Goal: Task Accomplishment & Management: Manage account settings

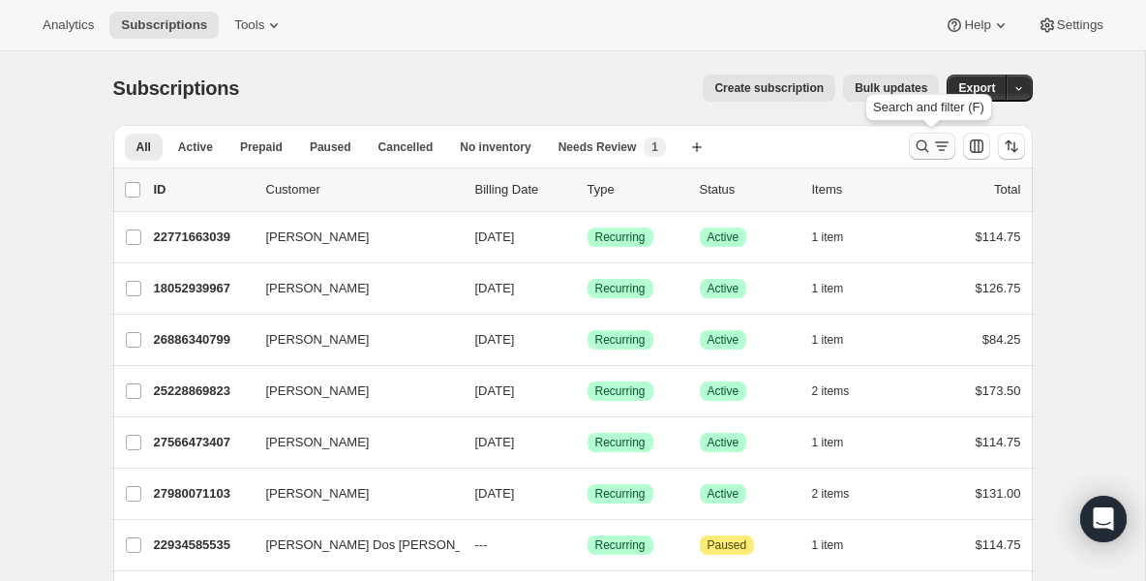
click at [919, 150] on icon "Search and filter results" at bounding box center [921, 145] width 19 height 19
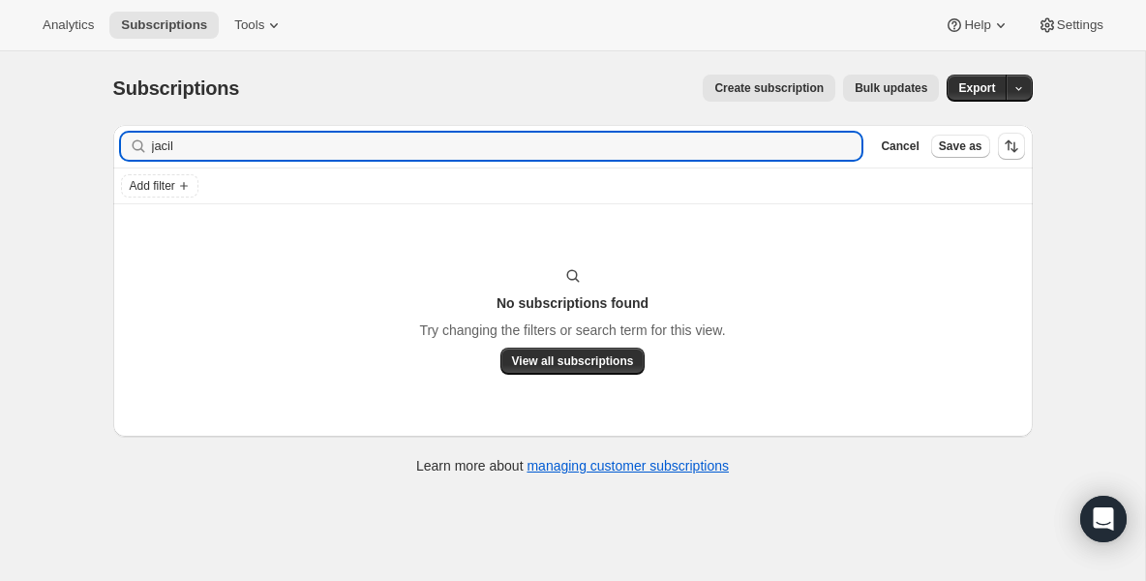
type input "jacil"
click at [841, 150] on icon "button" at bounding box center [839, 145] width 19 height 19
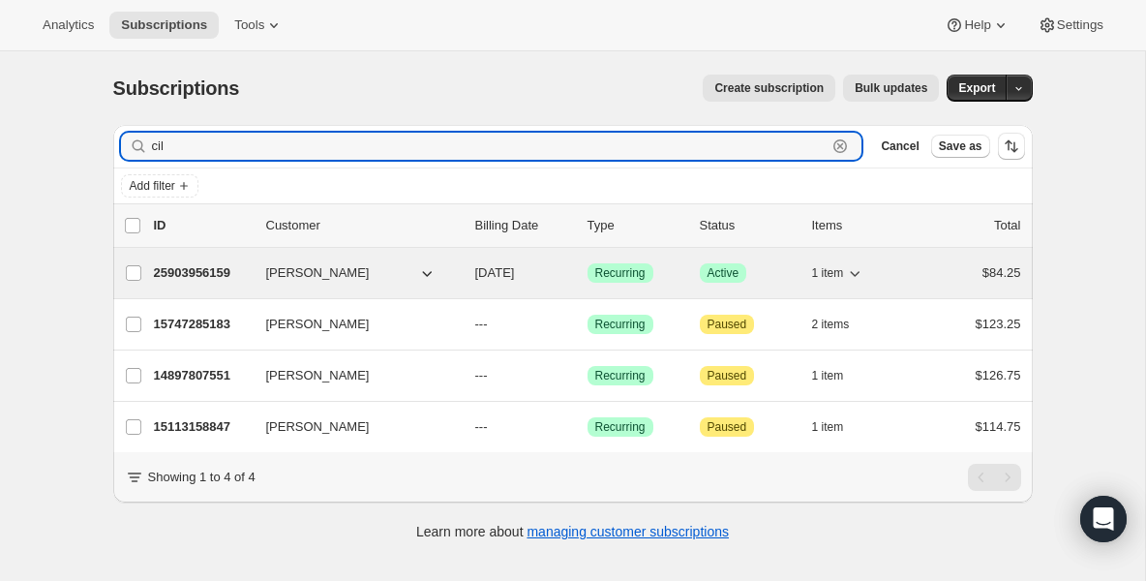
type input "cil"
click at [222, 273] on p "25903956159" at bounding box center [202, 272] width 97 height 19
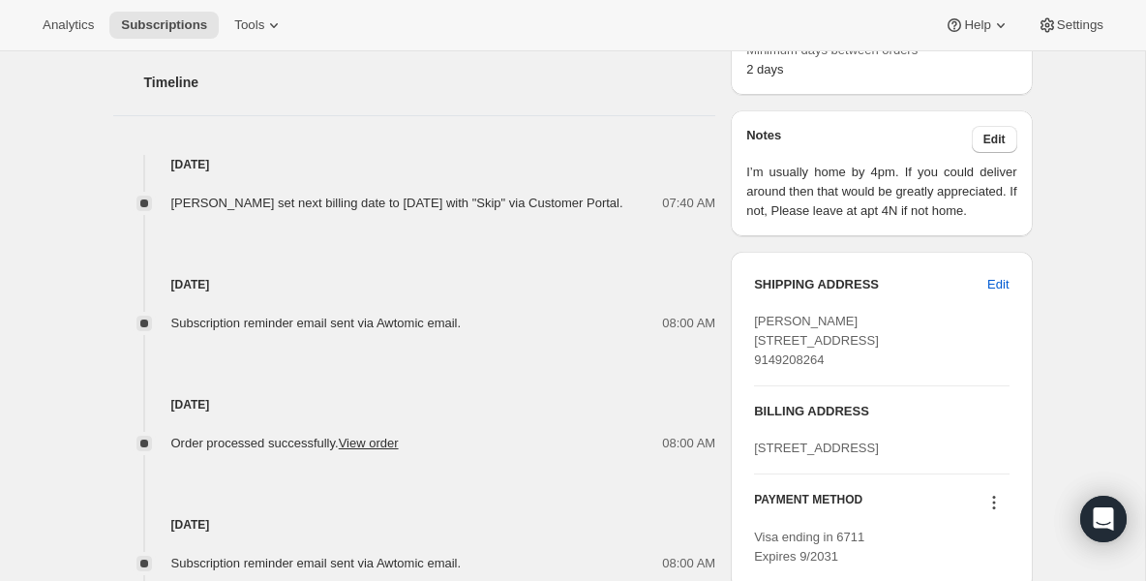
scroll to position [735, 0]
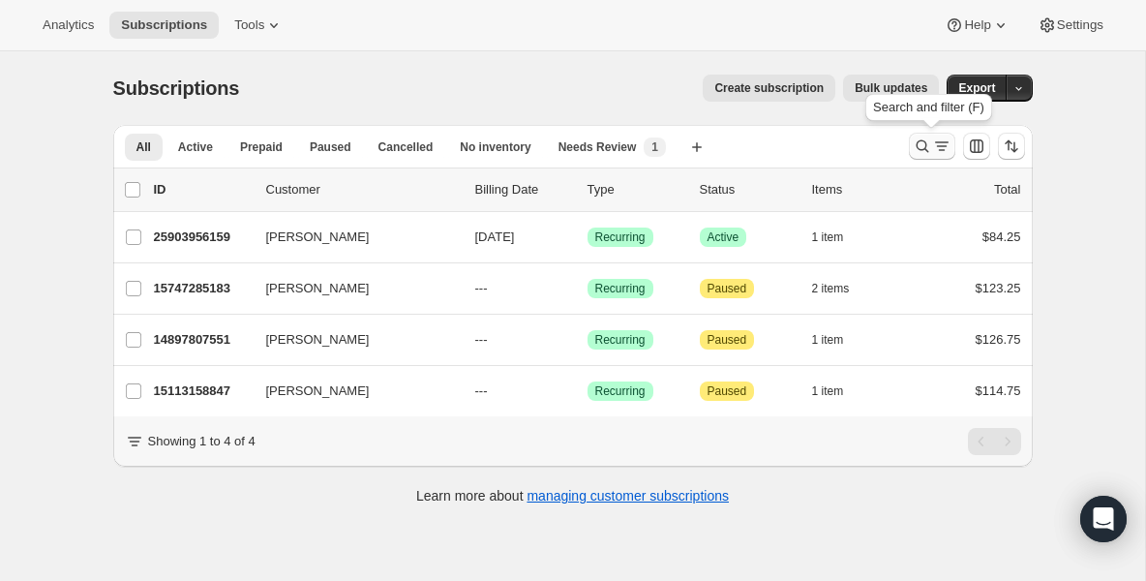
click at [919, 133] on button "Search and filter results" at bounding box center [932, 146] width 46 height 27
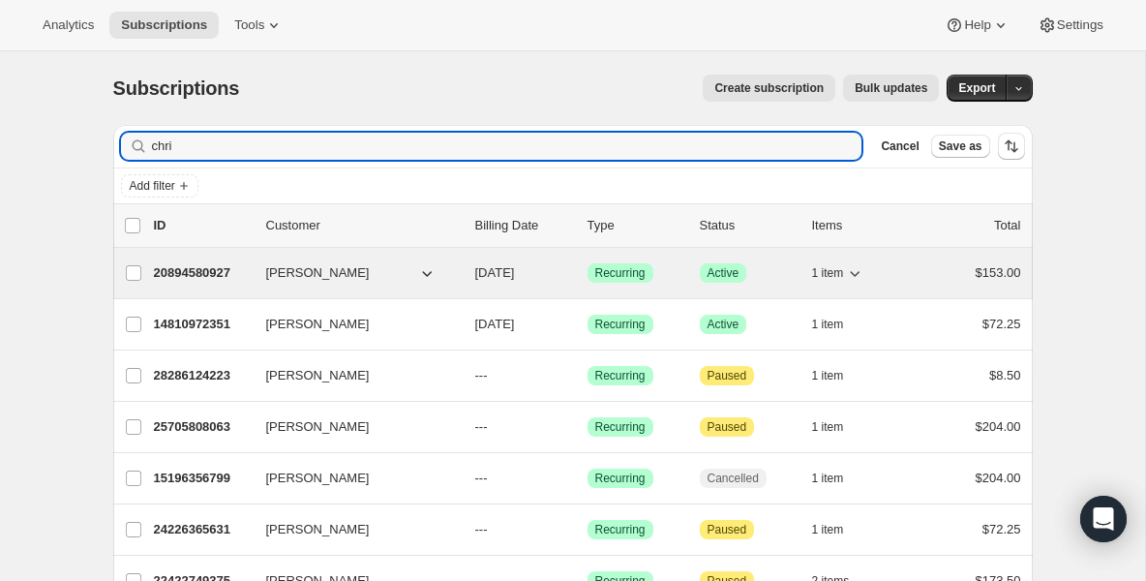
type input "chri"
click at [201, 271] on p "20894580927" at bounding box center [202, 272] width 97 height 19
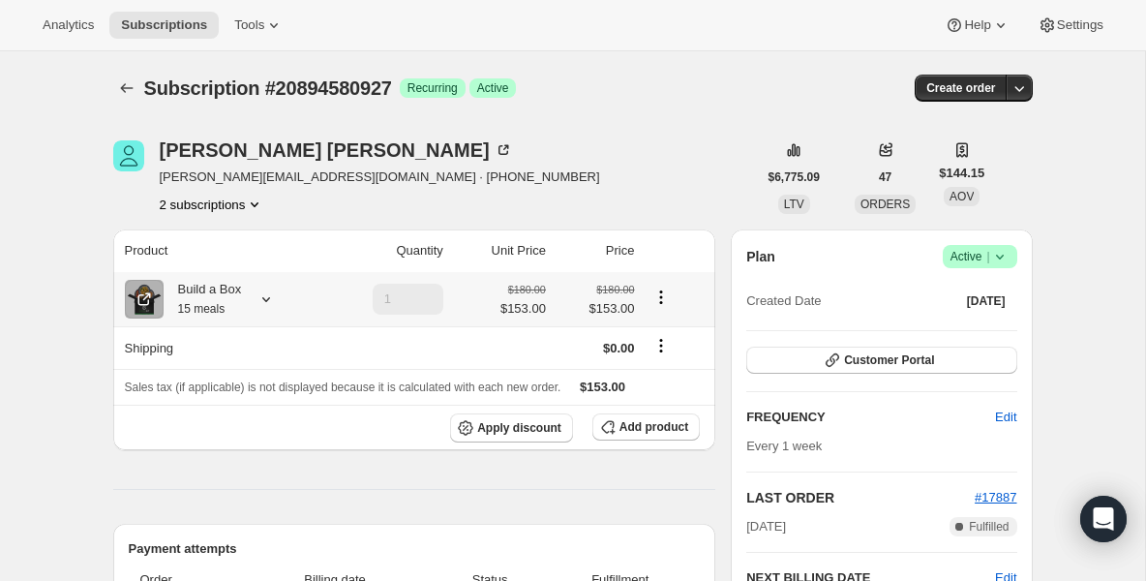
click at [231, 289] on div "Build a Box 15 meals" at bounding box center [203, 299] width 78 height 39
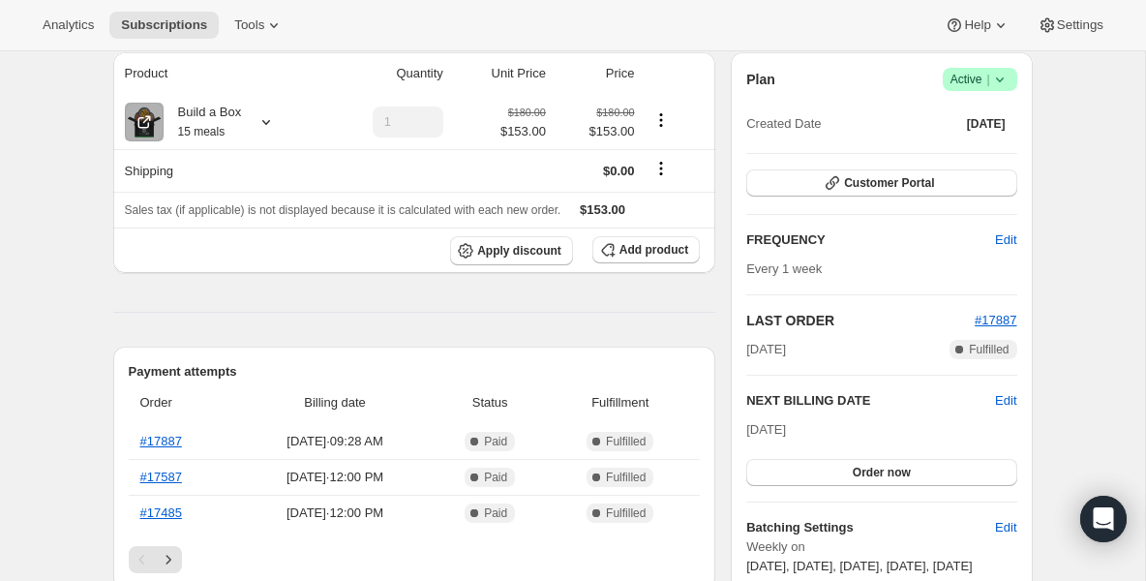
scroll to position [232, 0]
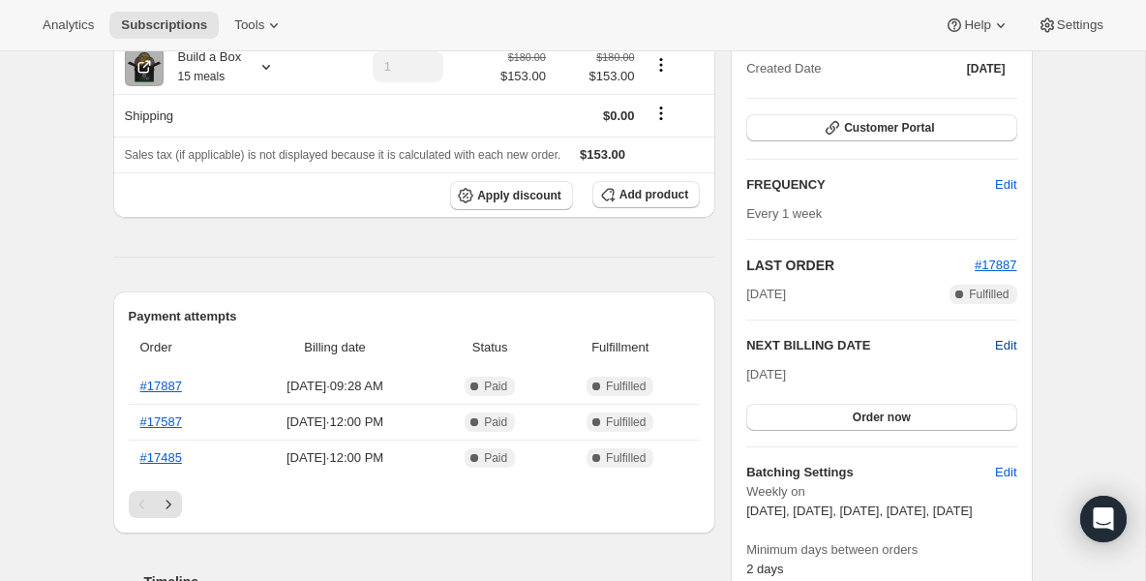
click at [1000, 339] on span "Edit" at bounding box center [1005, 345] width 21 height 19
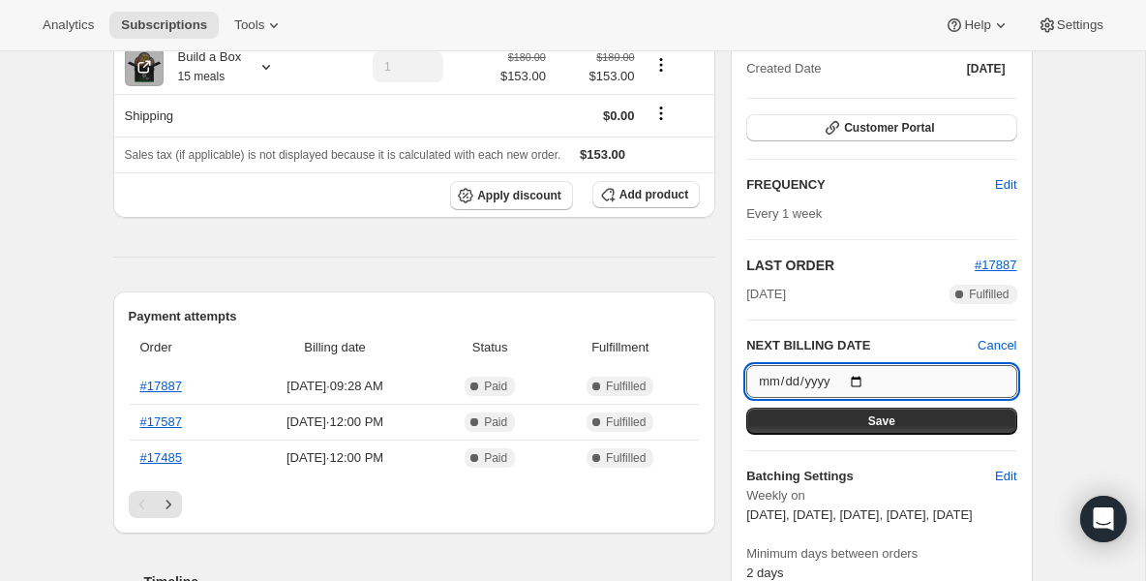
click at [854, 381] on input "[DATE]" at bounding box center [881, 381] width 270 height 33
type input "[DATE]"
click at [852, 418] on button "Save" at bounding box center [881, 420] width 270 height 27
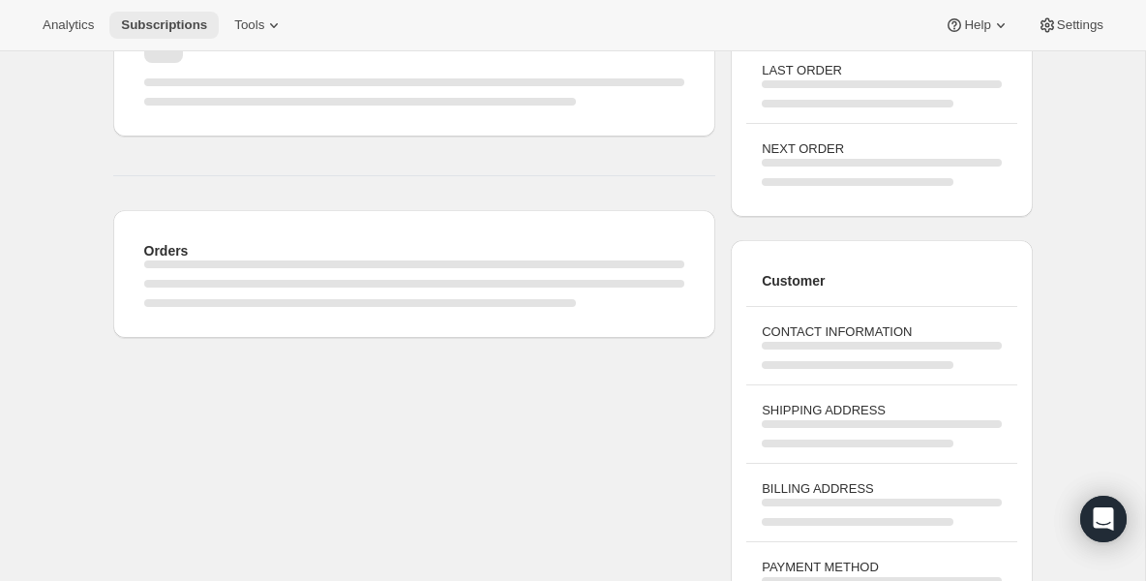
click at [142, 24] on span "Subscriptions" at bounding box center [164, 24] width 86 height 15
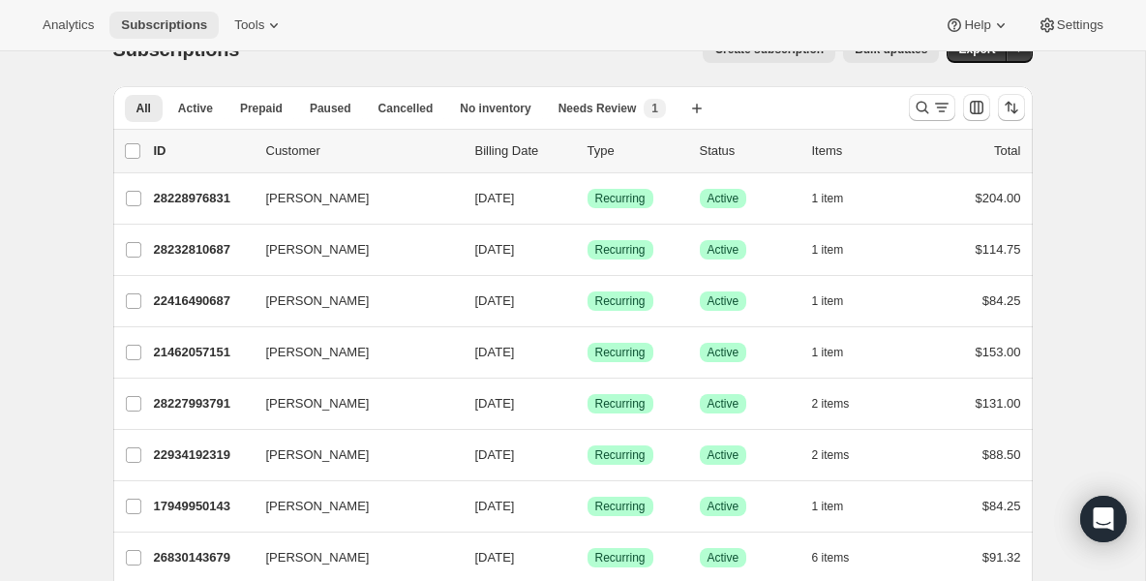
scroll to position [77, 0]
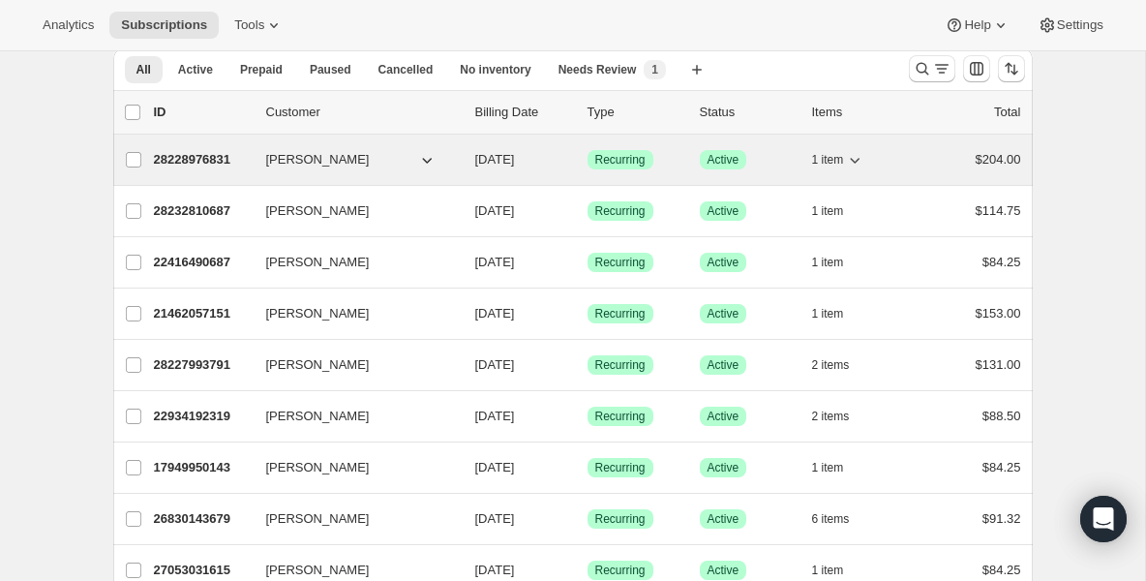
click at [228, 153] on p "28228976831" at bounding box center [202, 159] width 97 height 19
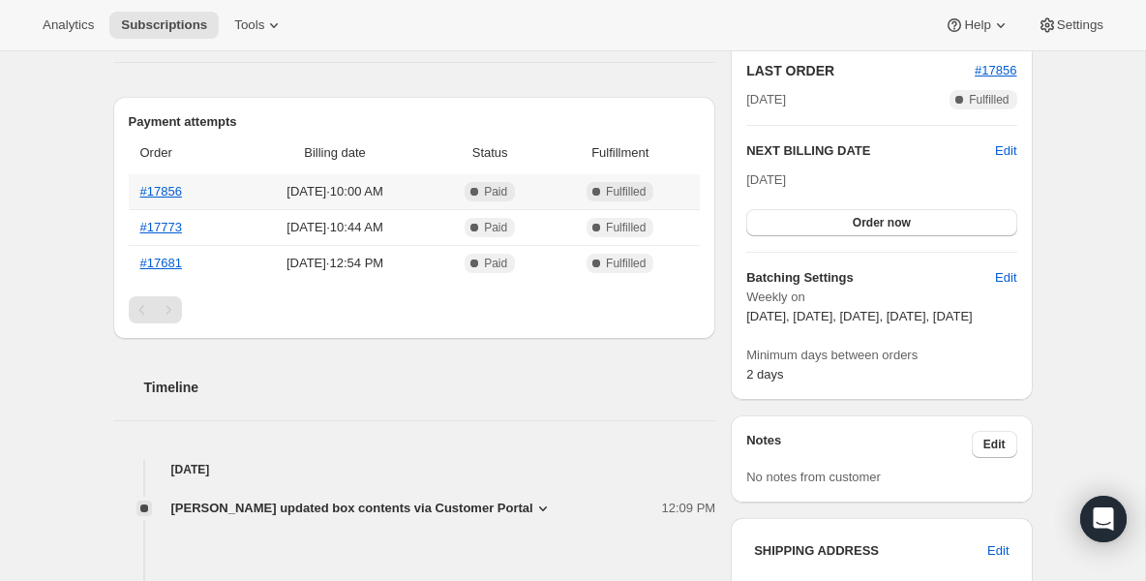
scroll to position [426, 0]
click at [833, 222] on button "Order now" at bounding box center [881, 223] width 270 height 27
click at [833, 222] on button "Click to confirm" at bounding box center [881, 223] width 270 height 27
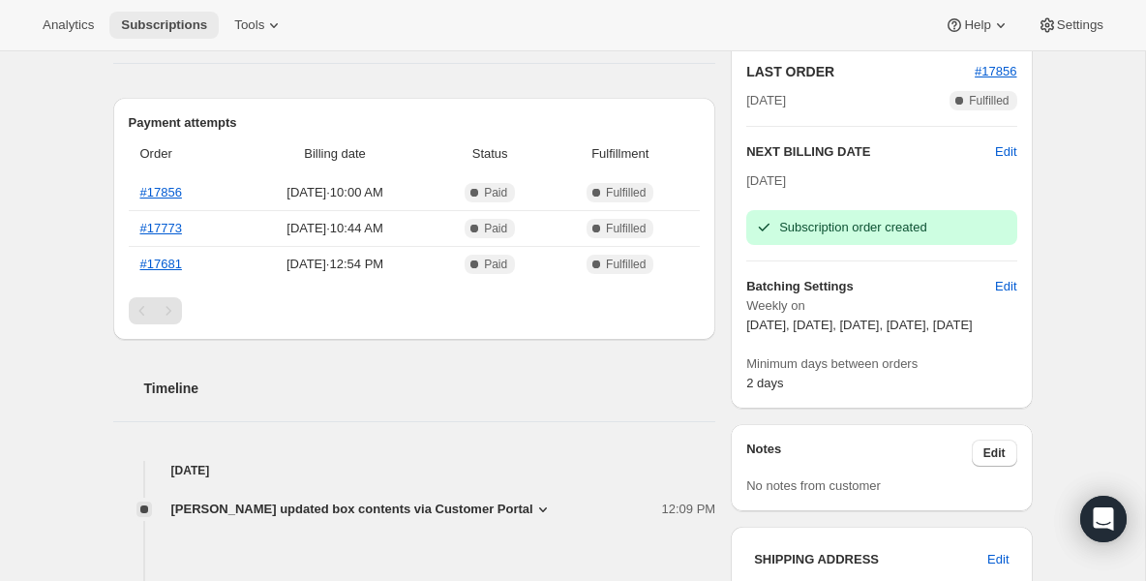
click at [139, 33] on button "Subscriptions" at bounding box center [163, 25] width 109 height 27
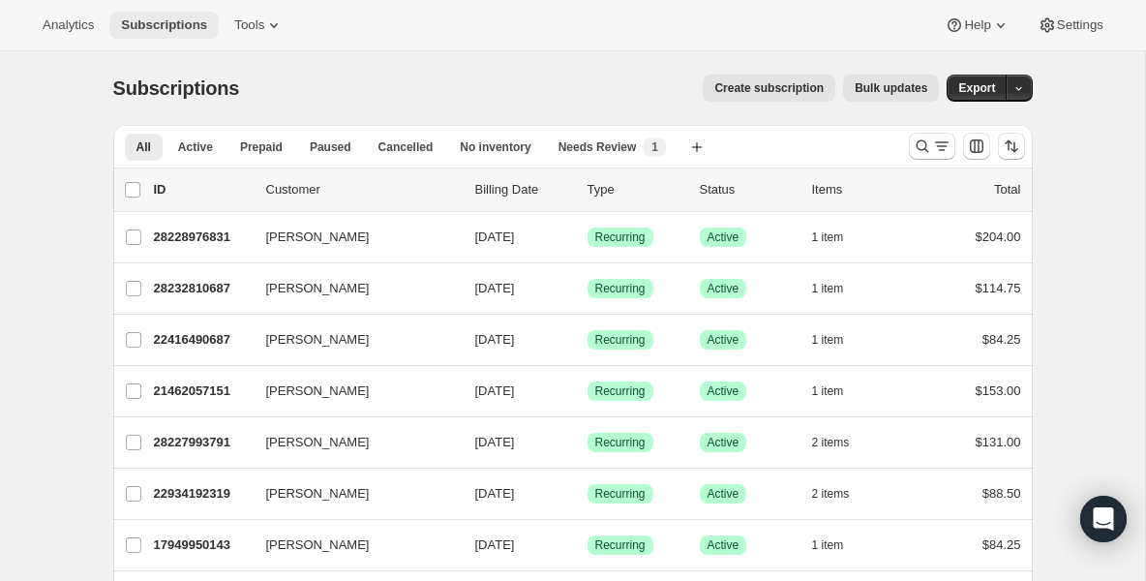
click at [161, 32] on span "Subscriptions" at bounding box center [164, 24] width 86 height 15
click at [161, 31] on span "Subscriptions" at bounding box center [164, 24] width 86 height 15
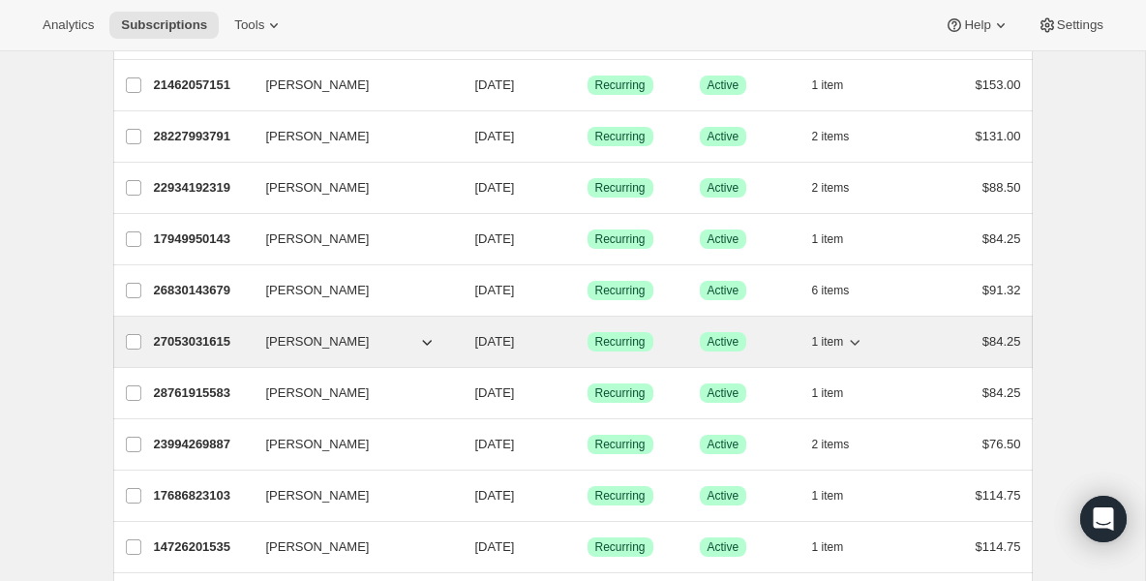
scroll to position [310, 0]
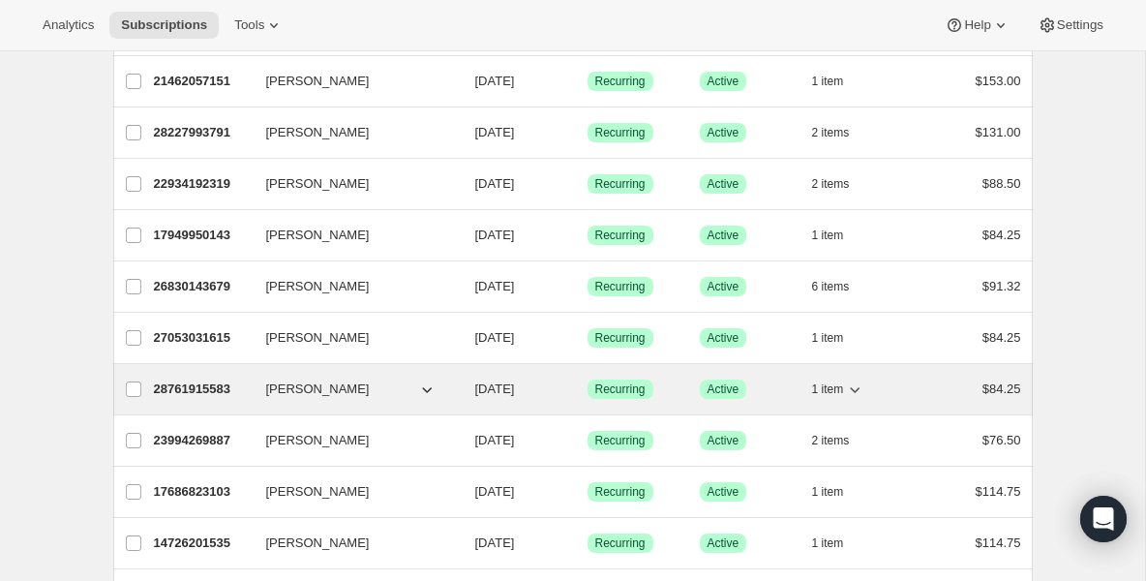
click at [208, 400] on div "28761915583 [PERSON_NAME] [DATE] Success Recurring Success Active 1 item $84.25" at bounding box center [587, 388] width 867 height 27
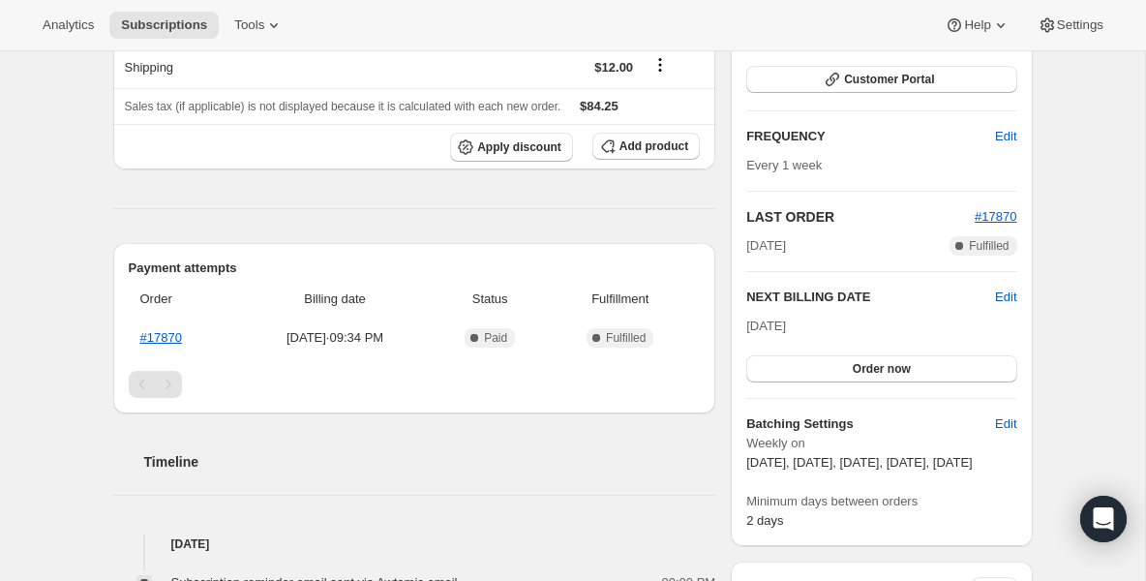
scroll to position [310, 0]
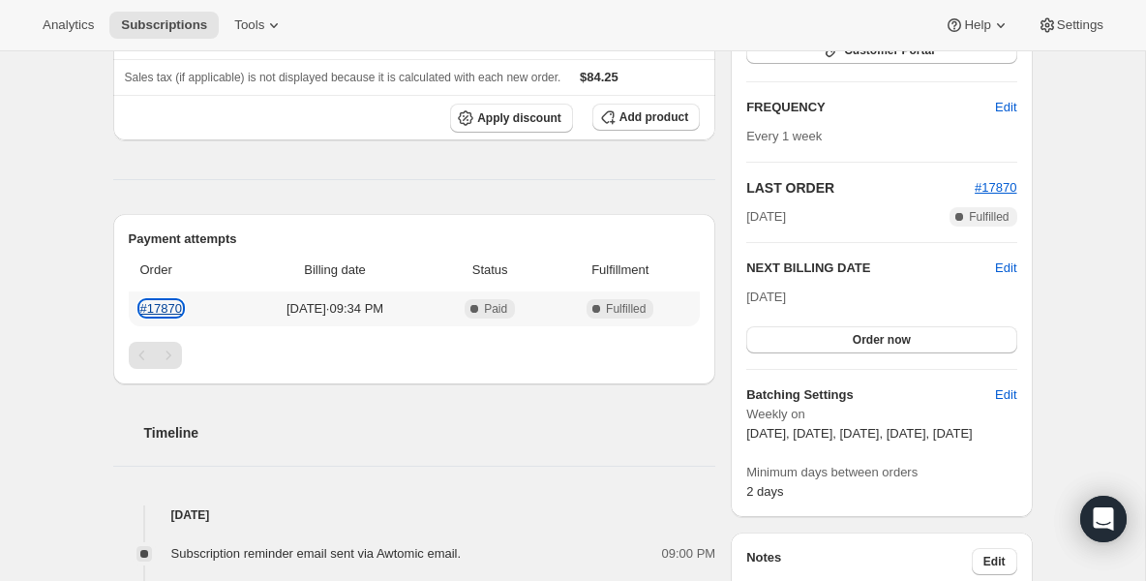
click at [168, 312] on link "#17870" at bounding box center [161, 308] width 42 height 15
click at [155, 27] on span "Subscriptions" at bounding box center [164, 24] width 86 height 15
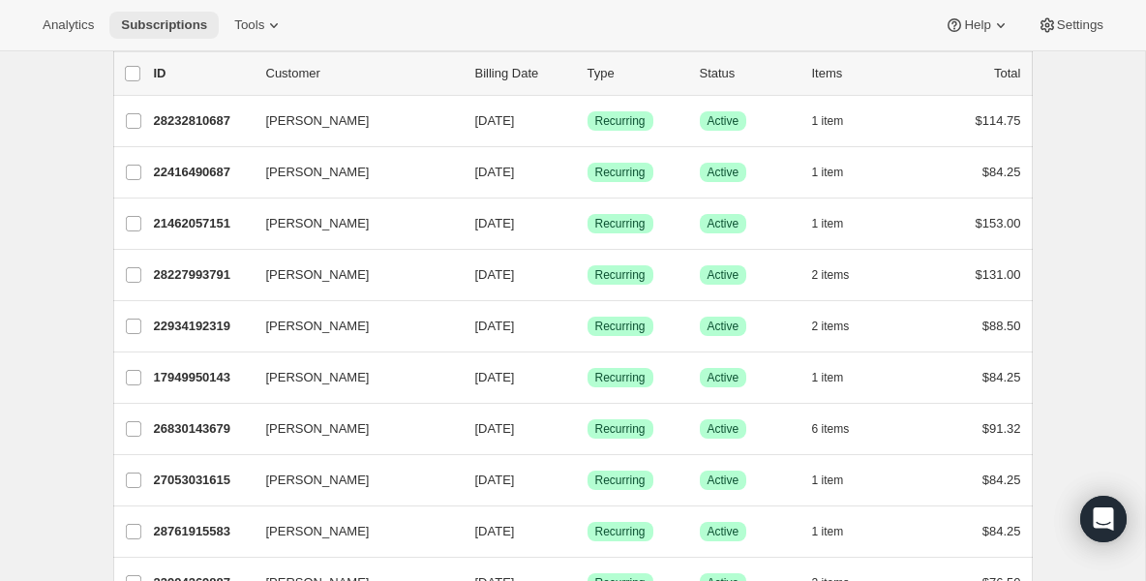
scroll to position [155, 0]
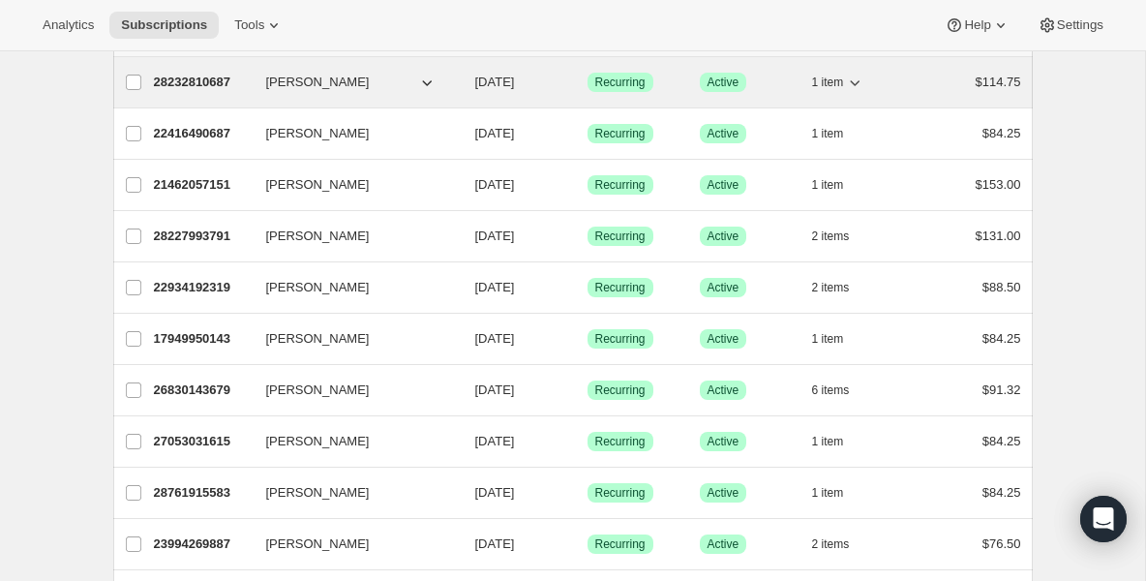
click at [176, 81] on p "28232810687" at bounding box center [202, 82] width 97 height 19
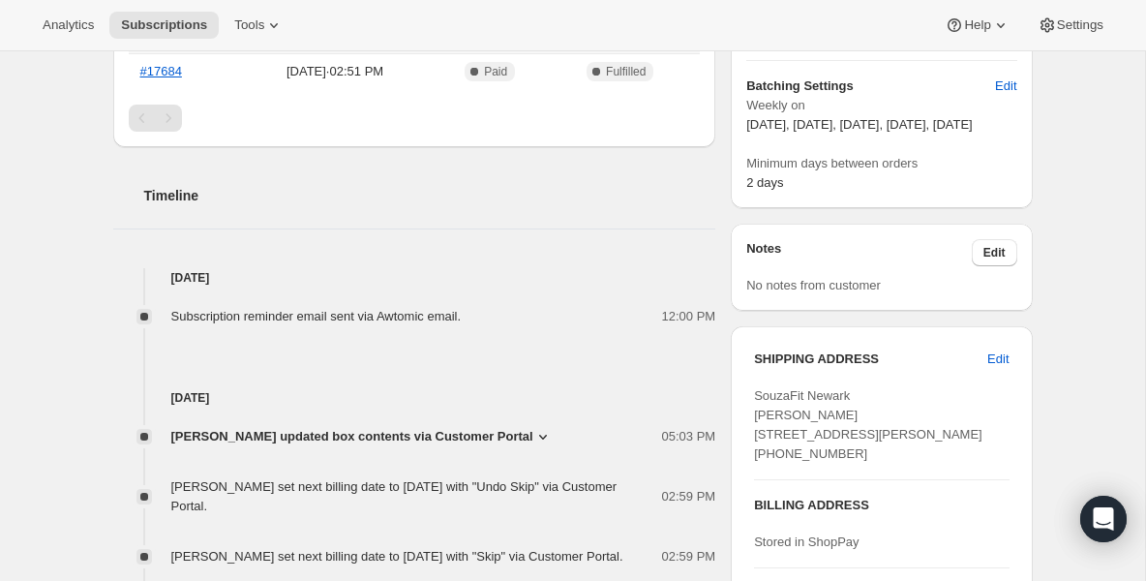
scroll to position [619, 0]
click at [179, 27] on span "Subscriptions" at bounding box center [164, 24] width 86 height 15
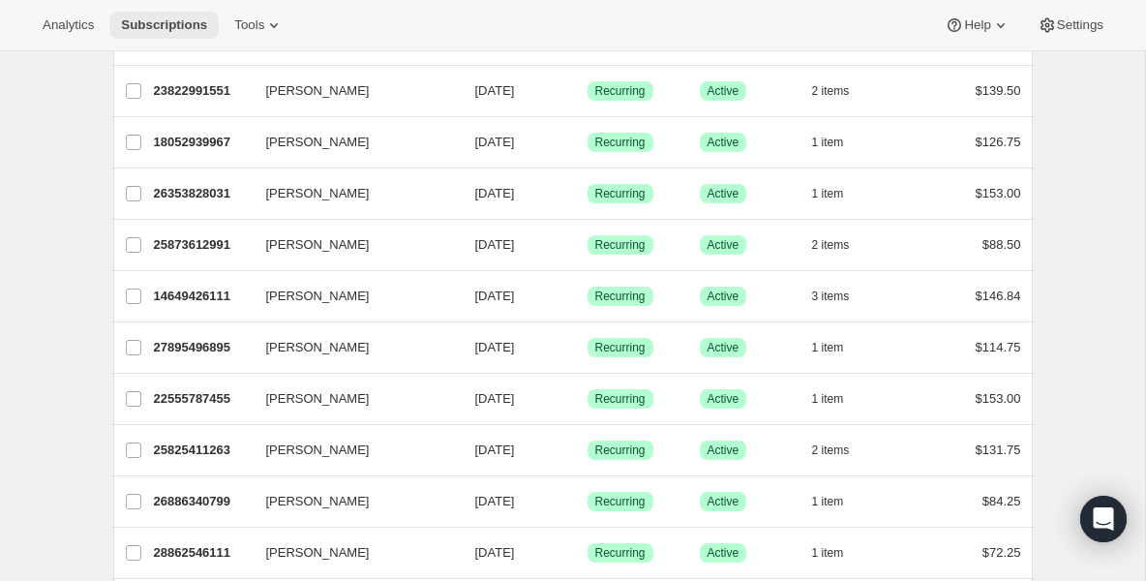
scroll to position [1277, 0]
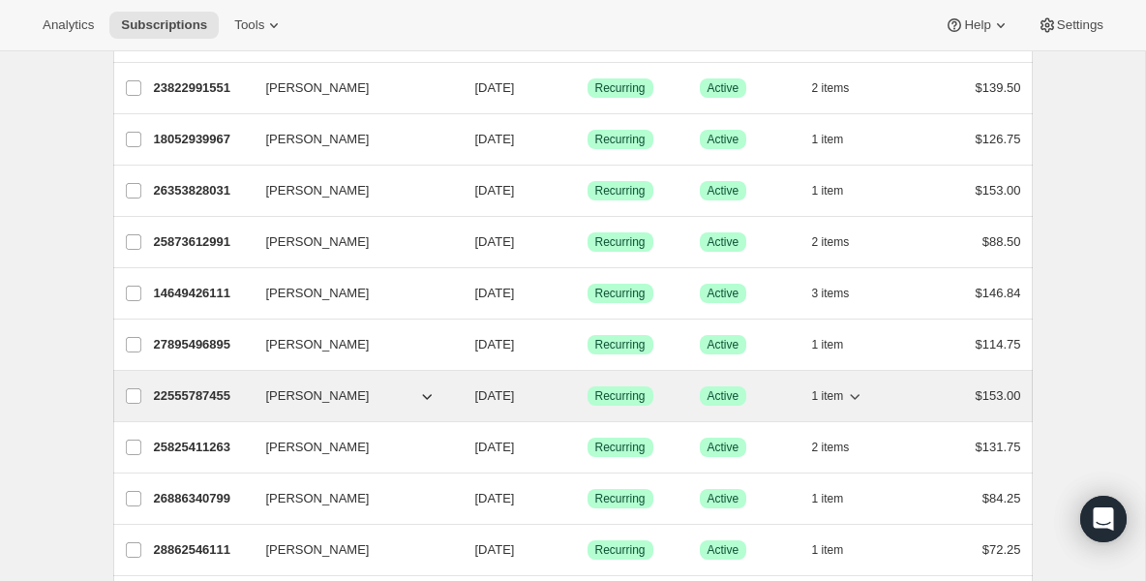
click at [215, 393] on p "22555787455" at bounding box center [202, 395] width 97 height 19
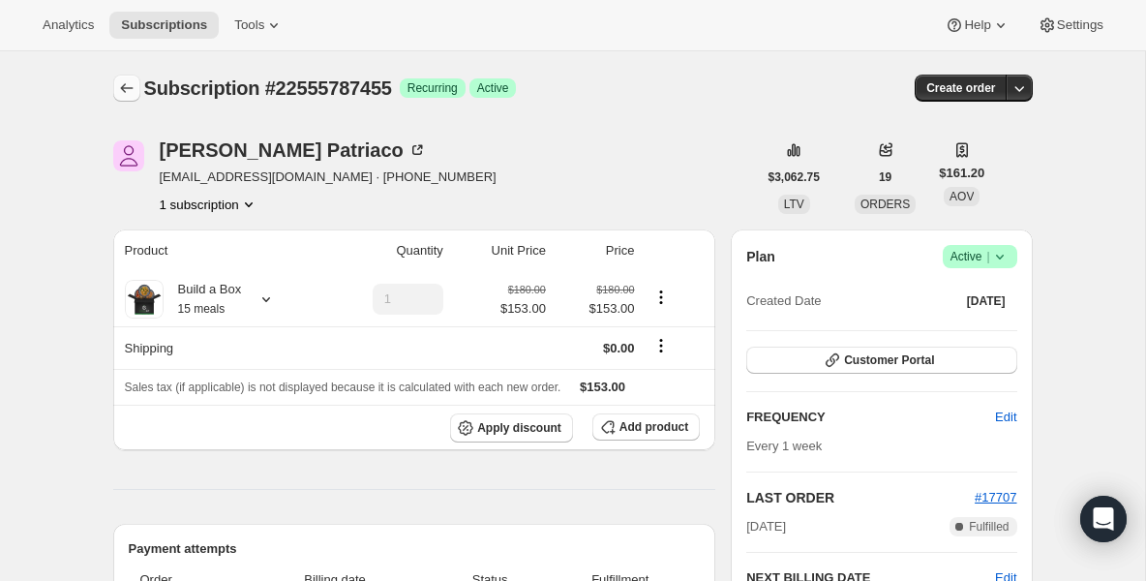
click at [126, 96] on icon "Subscriptions" at bounding box center [126, 87] width 19 height 19
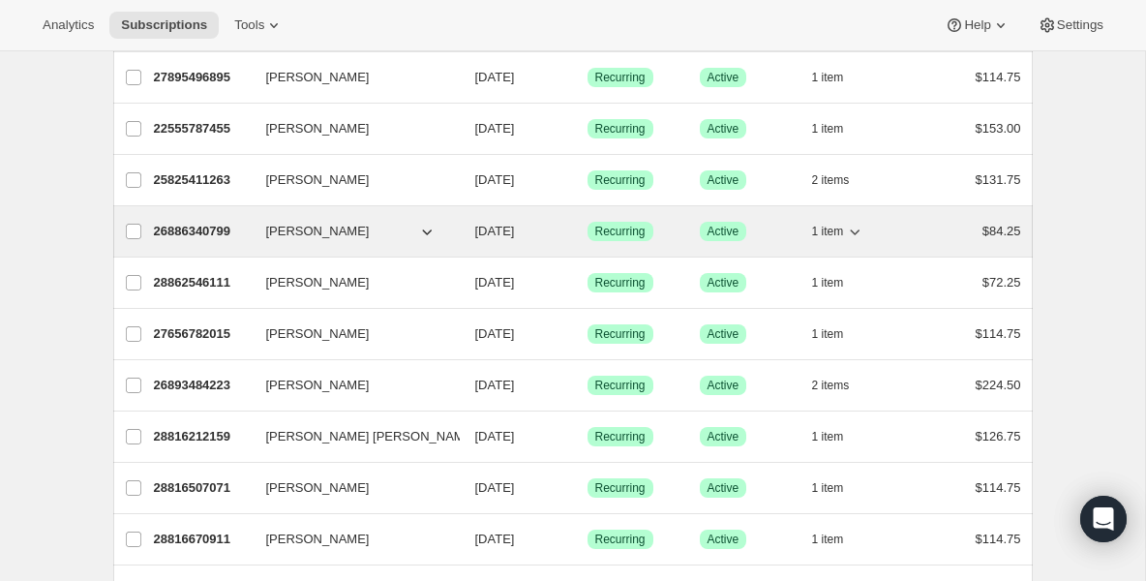
scroll to position [1548, 0]
